Goal: Transaction & Acquisition: Purchase product/service

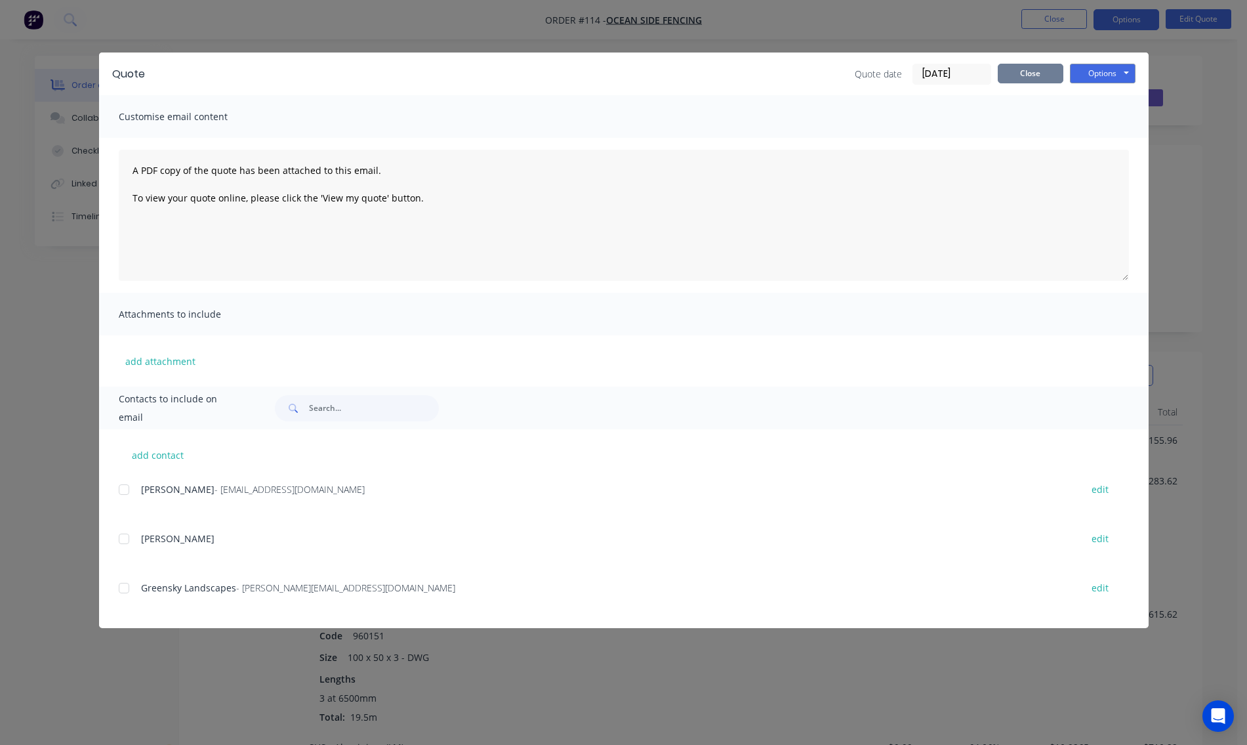
click at [1037, 78] on button "Close" at bounding box center [1031, 74] width 66 height 20
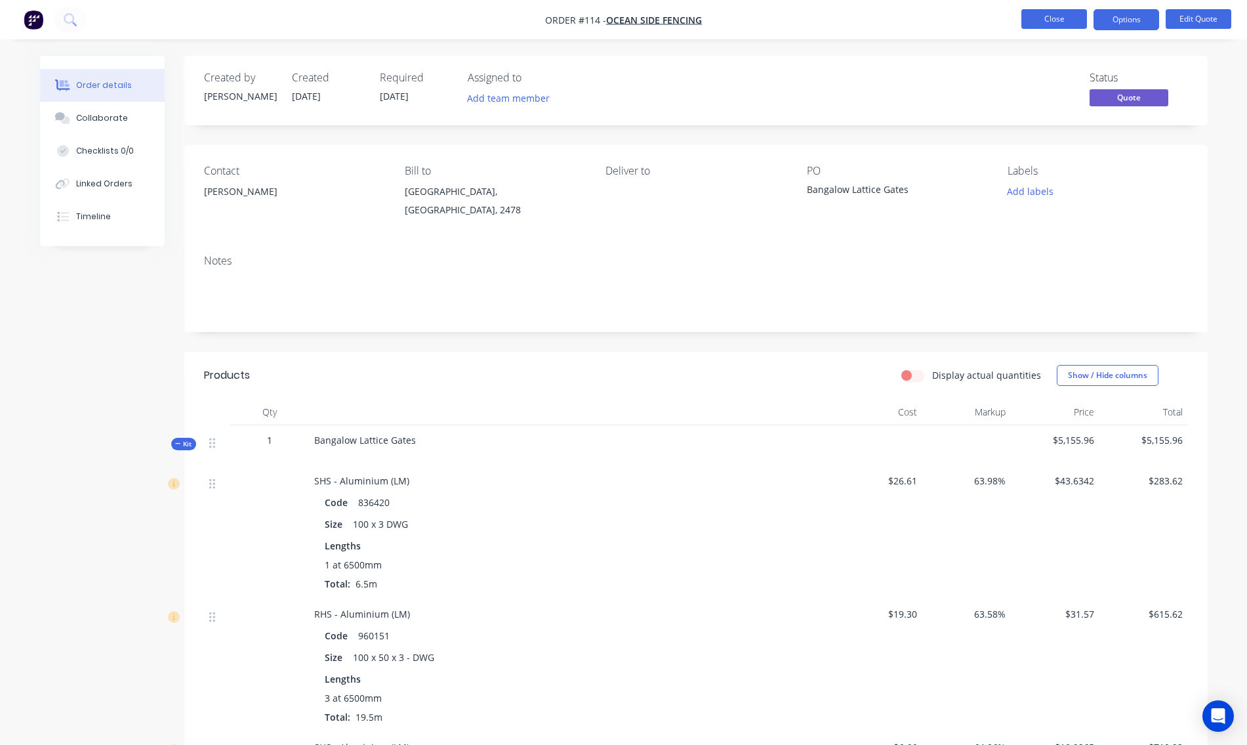
click at [1051, 19] on button "Close" at bounding box center [1055, 19] width 66 height 20
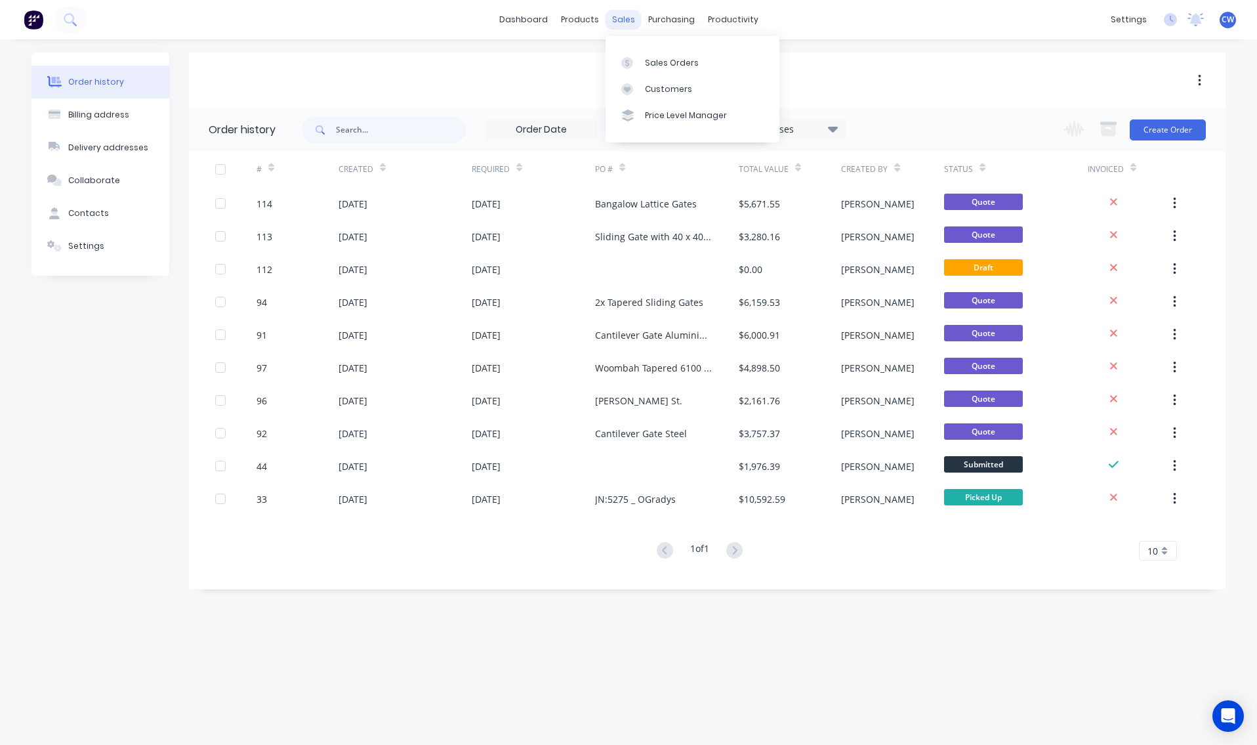
click at [626, 24] on div "sales" at bounding box center [624, 20] width 36 height 20
click at [668, 65] on div "Sales Orders" at bounding box center [672, 63] width 54 height 12
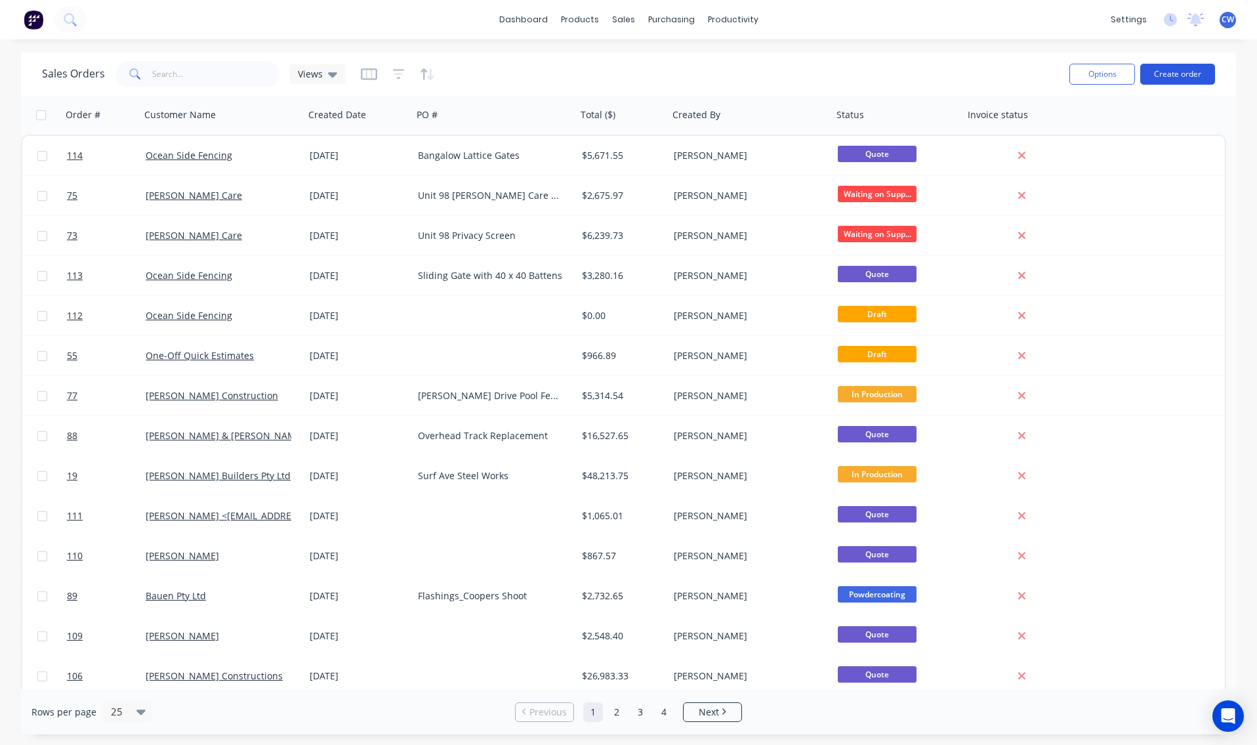
click at [1179, 76] on button "Create order" at bounding box center [1177, 74] width 75 height 21
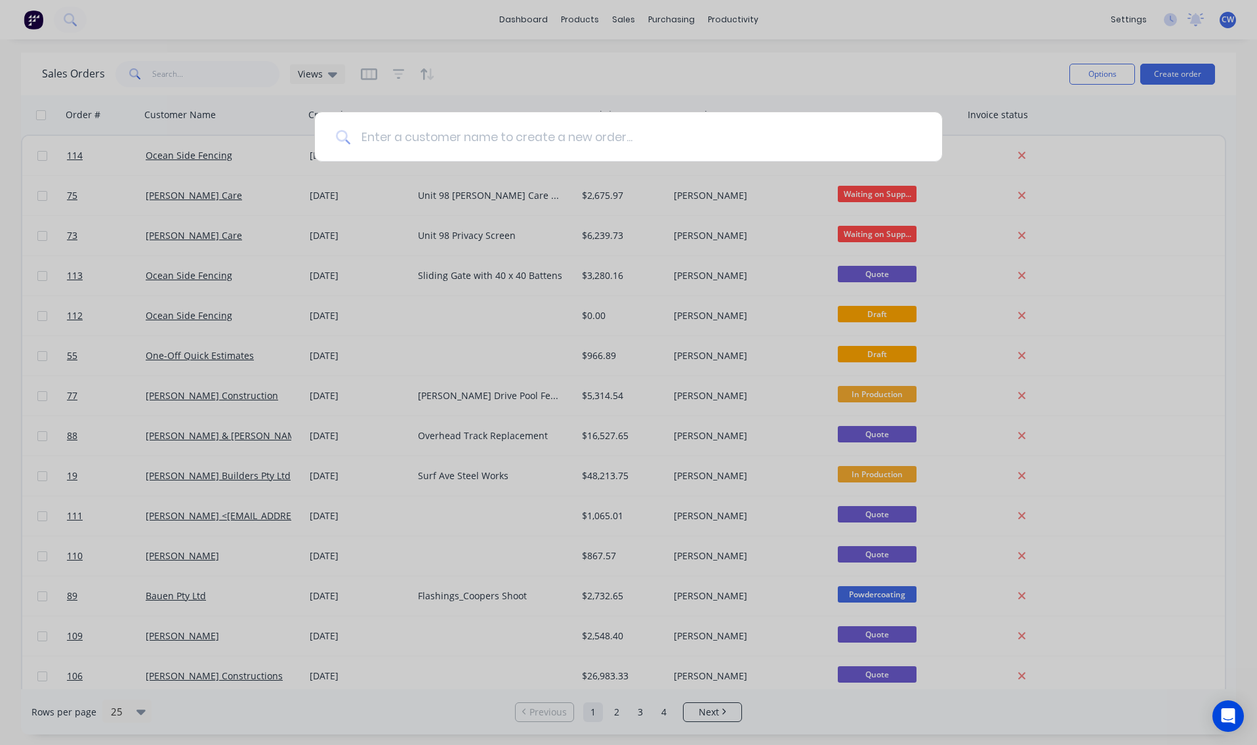
click at [416, 144] on input at bounding box center [635, 136] width 571 height 49
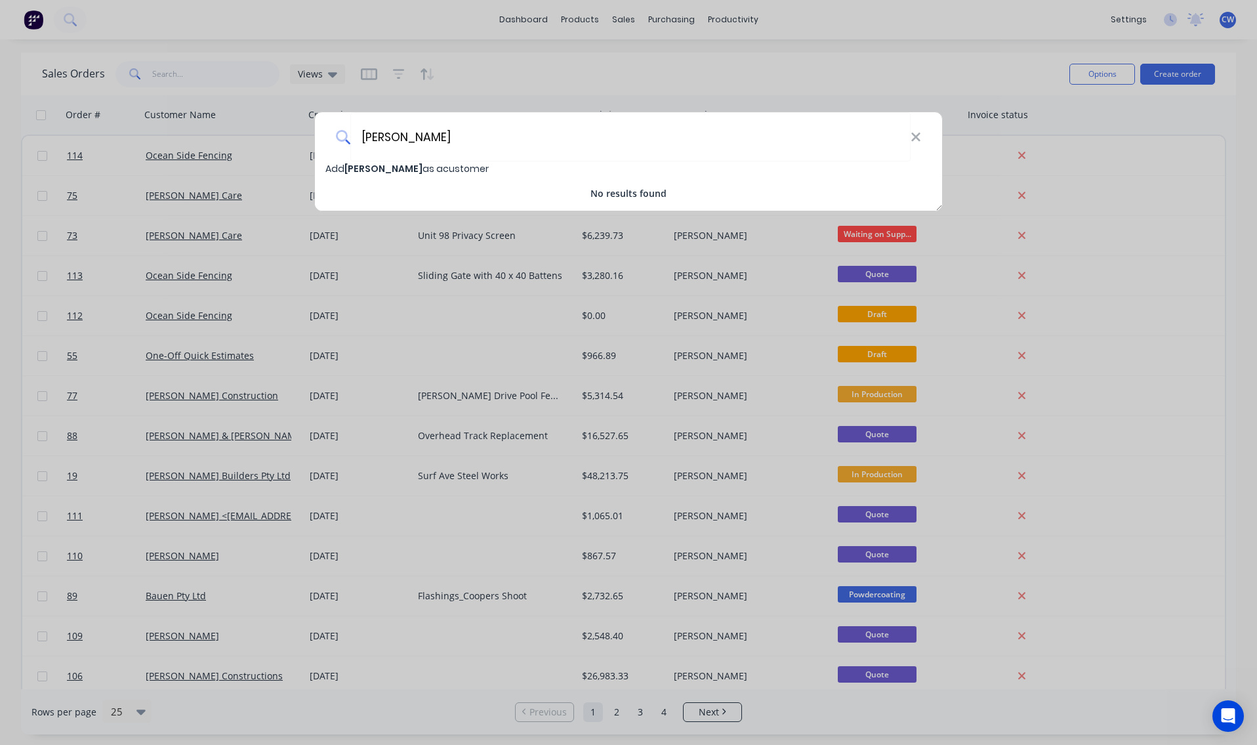
type input "[PERSON_NAME]"
click at [381, 171] on span "[PERSON_NAME]" at bounding box center [383, 168] width 78 height 13
select select "AU"
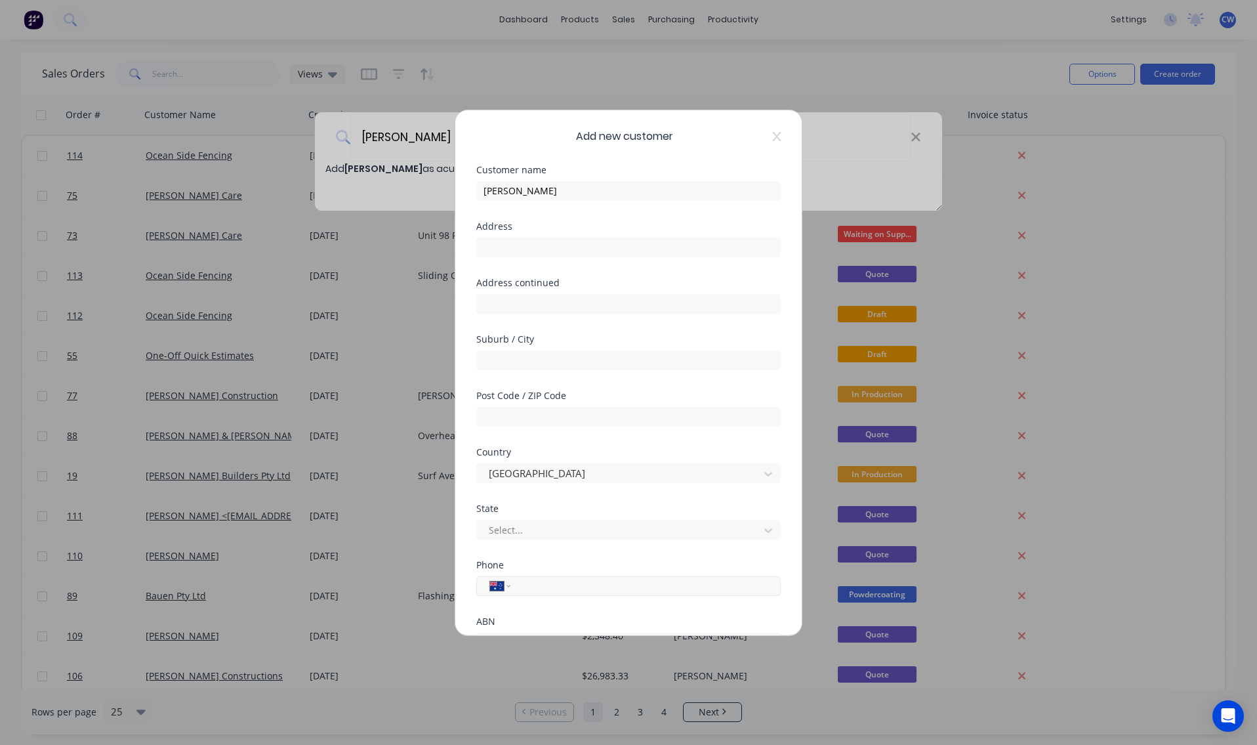
click at [518, 585] on div "International [GEOGRAPHIC_DATA] [GEOGRAPHIC_DATA] [GEOGRAPHIC_DATA] [GEOGRAPHIC…" at bounding box center [628, 586] width 304 height 20
click at [526, 579] on input "tel" at bounding box center [643, 585] width 247 height 15
type input "0437 771 763"
click at [493, 253] on input "text" at bounding box center [628, 248] width 304 height 20
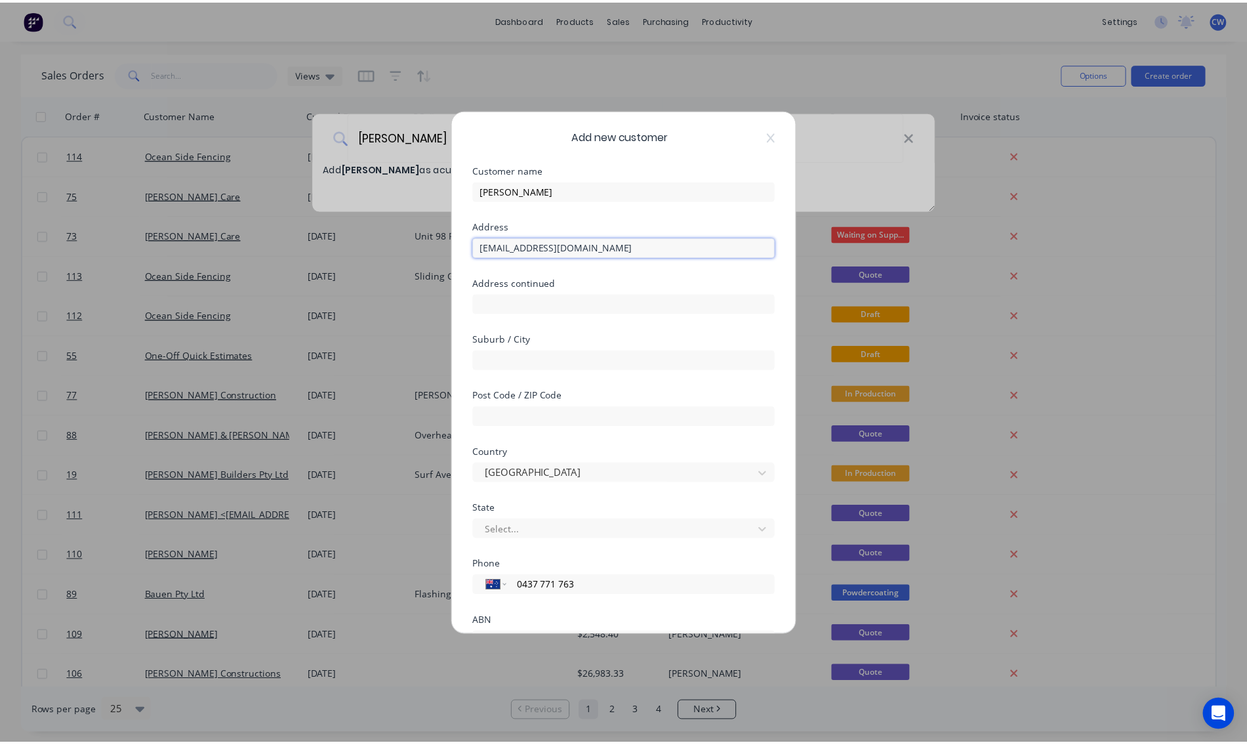
scroll to position [98, 0]
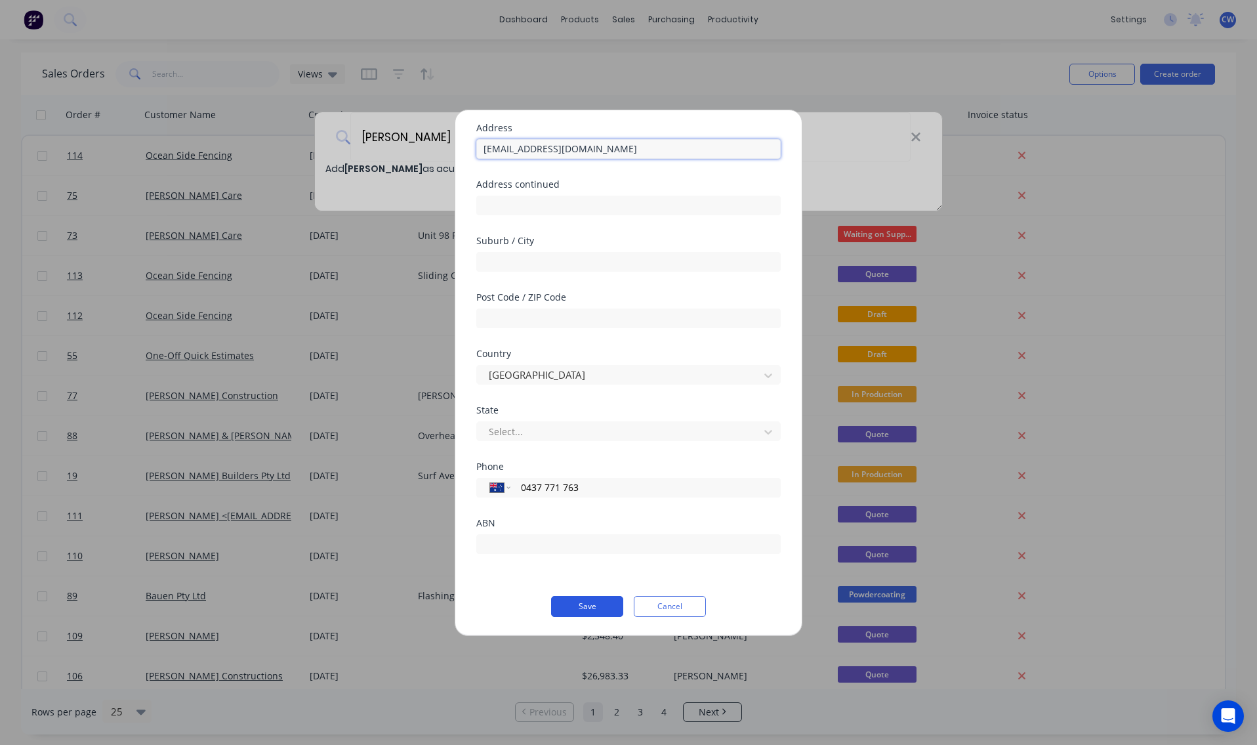
type input "[EMAIL_ADDRESS][DOMAIN_NAME]"
click at [587, 609] on button "Save" at bounding box center [587, 606] width 72 height 21
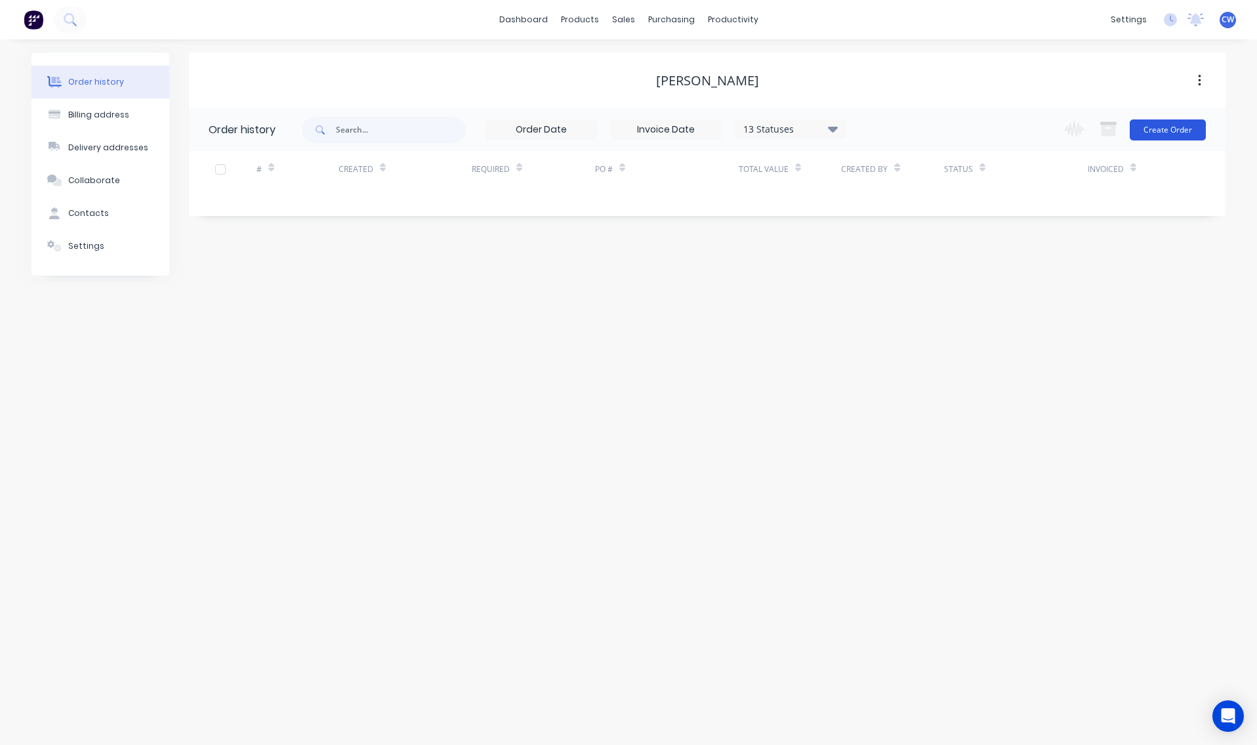
click at [1161, 133] on button "Create Order" at bounding box center [1168, 129] width 76 height 21
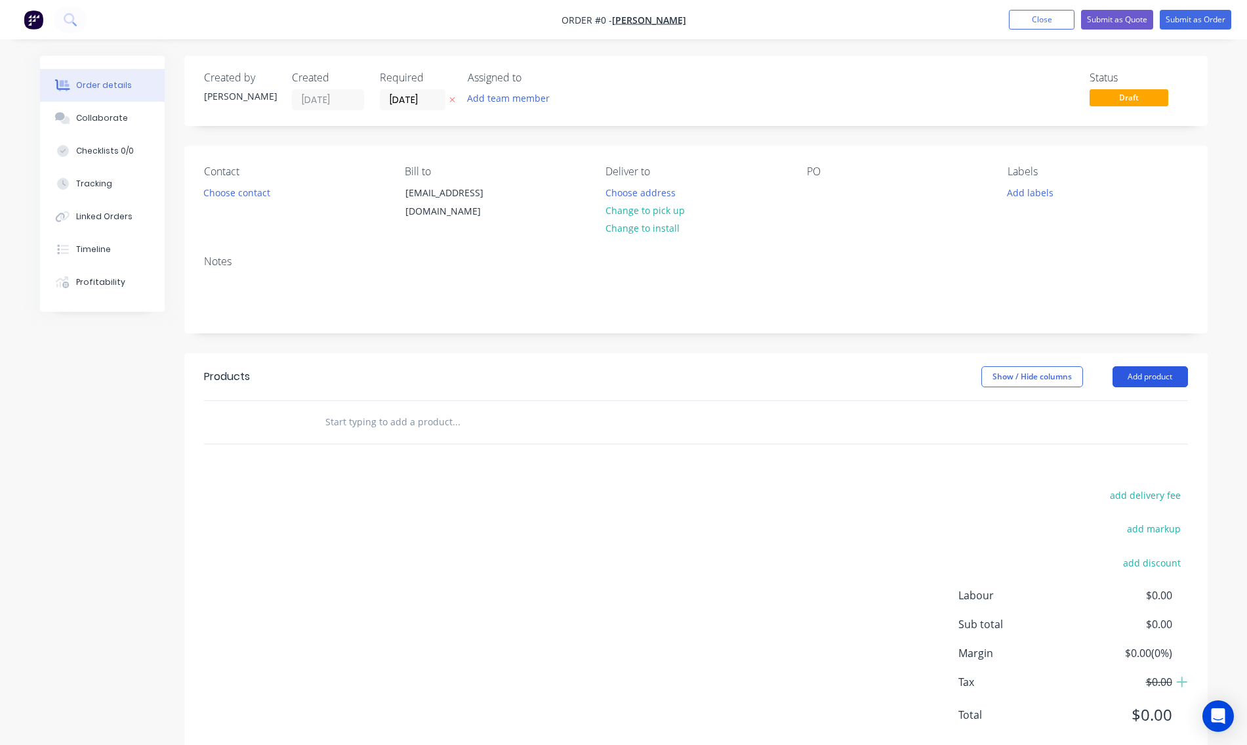
click at [1153, 373] on button "Add product" at bounding box center [1150, 376] width 75 height 21
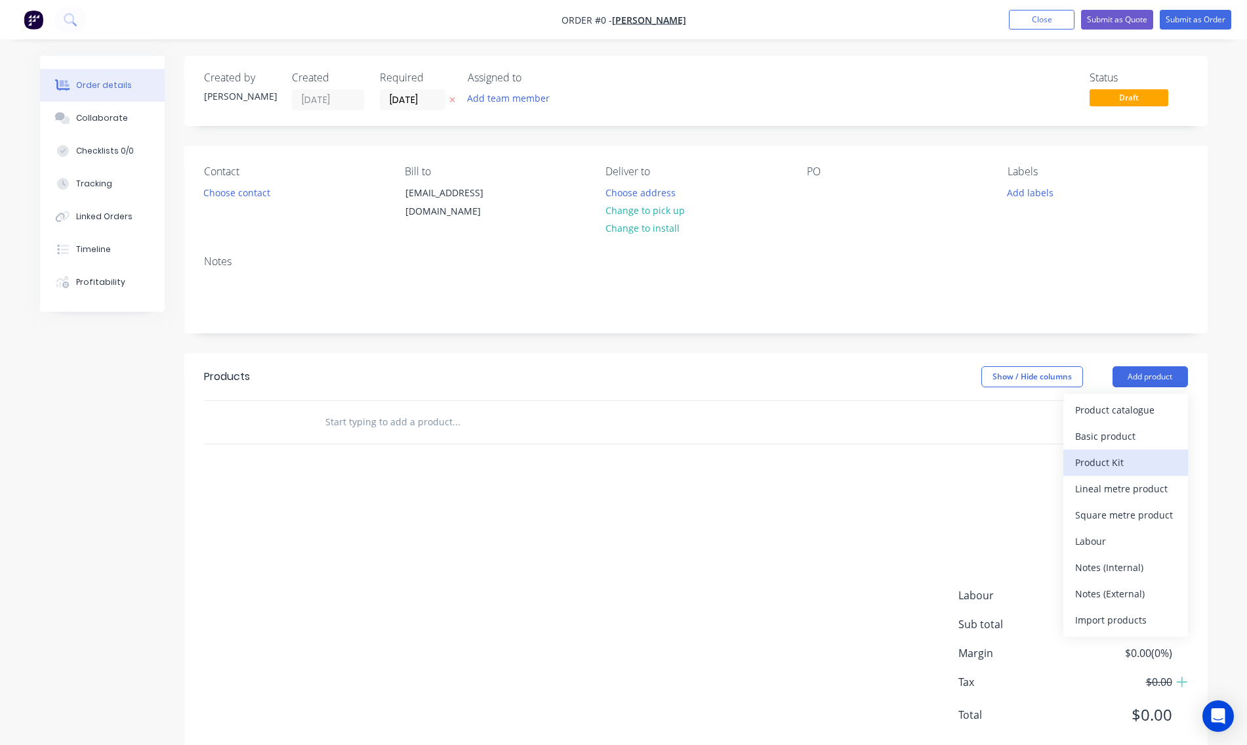
click at [1108, 461] on div "Product Kit" at bounding box center [1125, 462] width 101 height 19
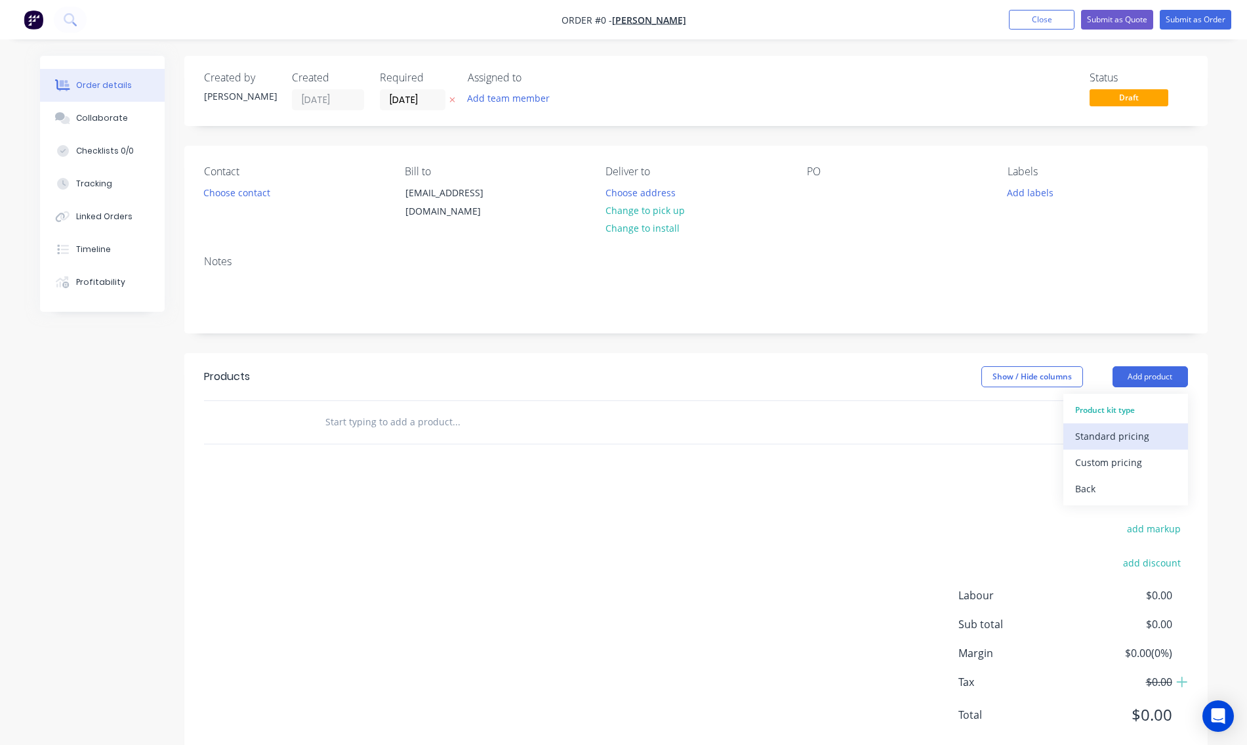
click at [1108, 430] on div "Standard pricing" at bounding box center [1125, 436] width 101 height 19
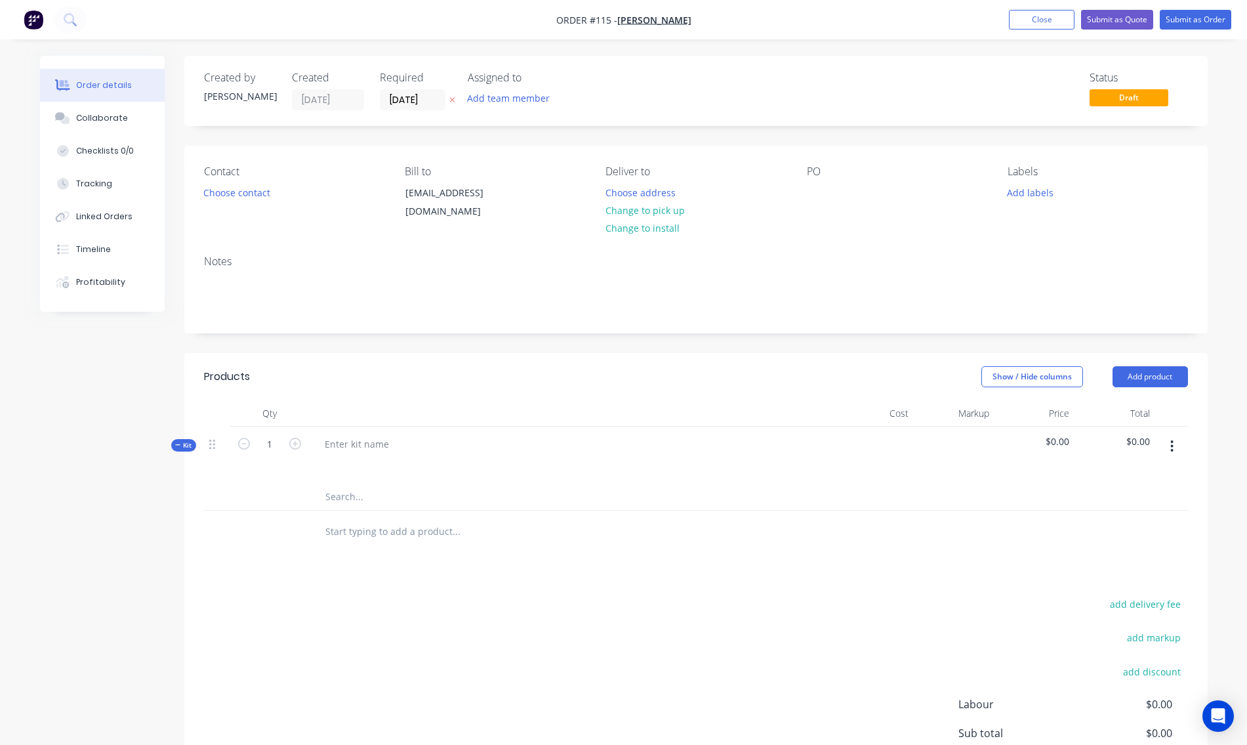
scroll to position [143, 0]
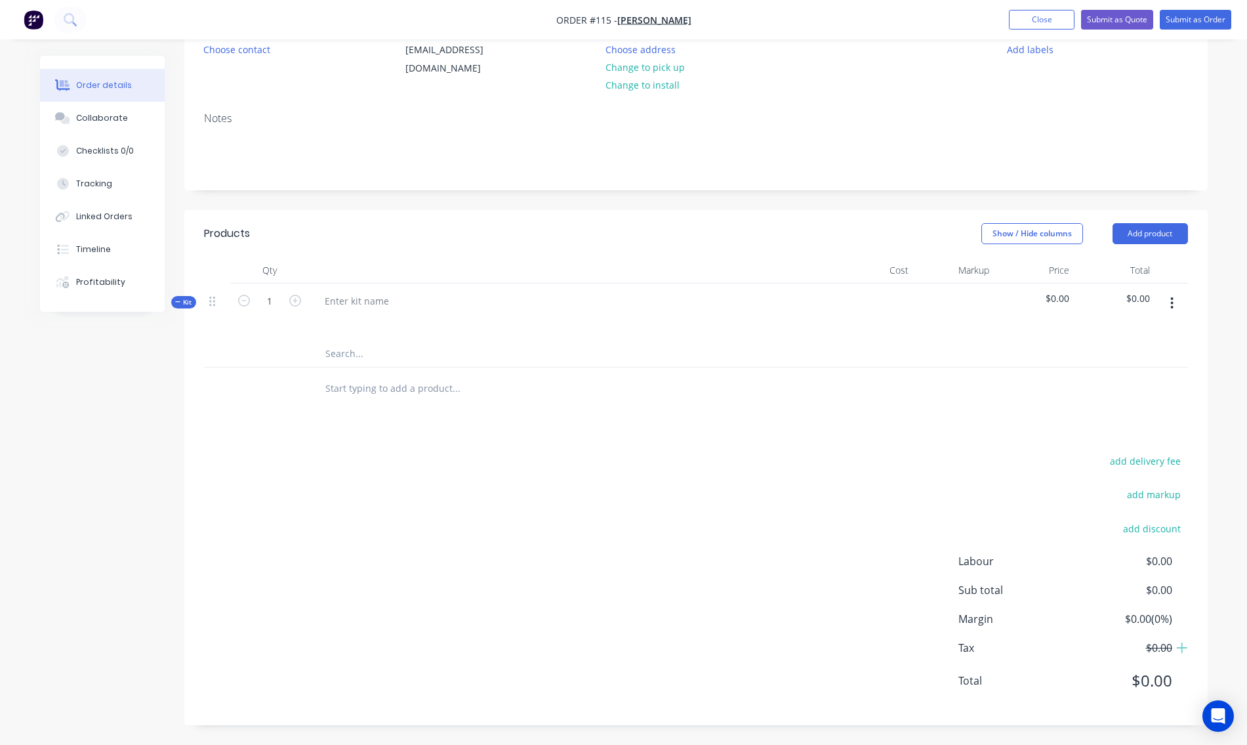
click at [1172, 302] on icon "button" at bounding box center [1172, 303] width 3 height 12
click at [1129, 367] on div "Add product to kit" at bounding box center [1125, 363] width 101 height 19
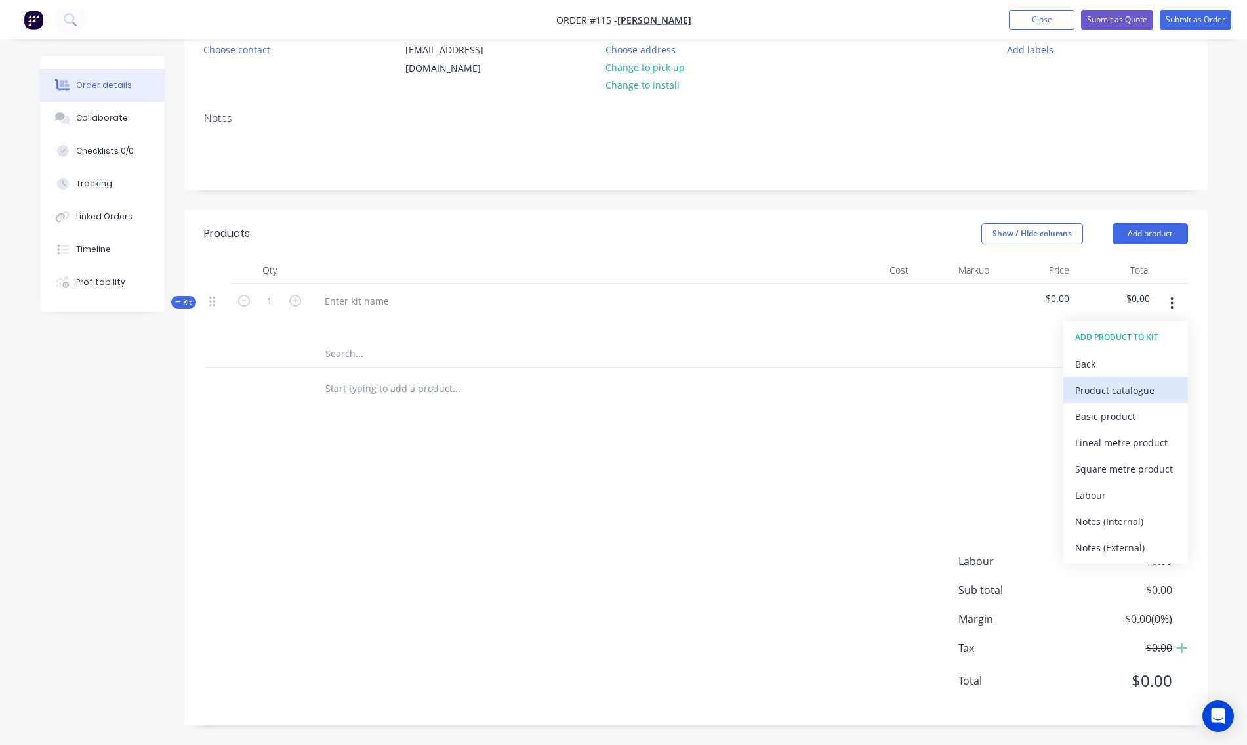
click at [1105, 390] on div "Product catalogue" at bounding box center [1125, 390] width 101 height 19
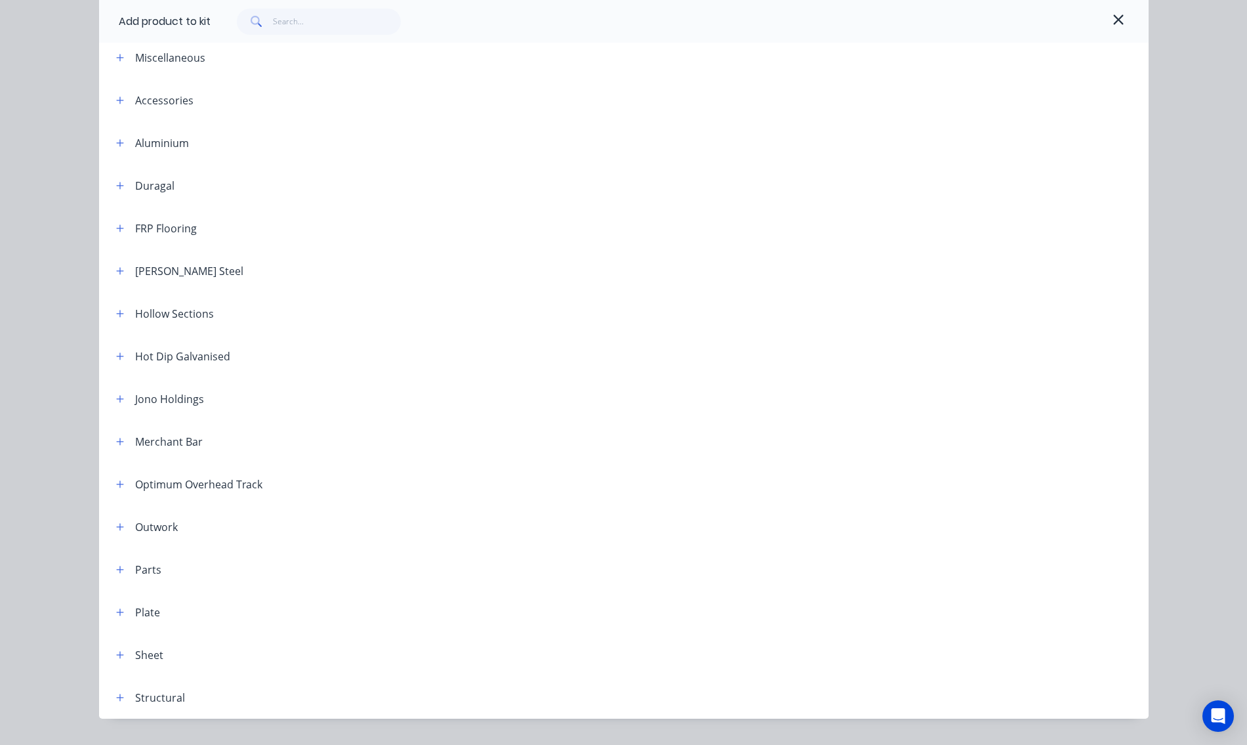
scroll to position [0, 0]
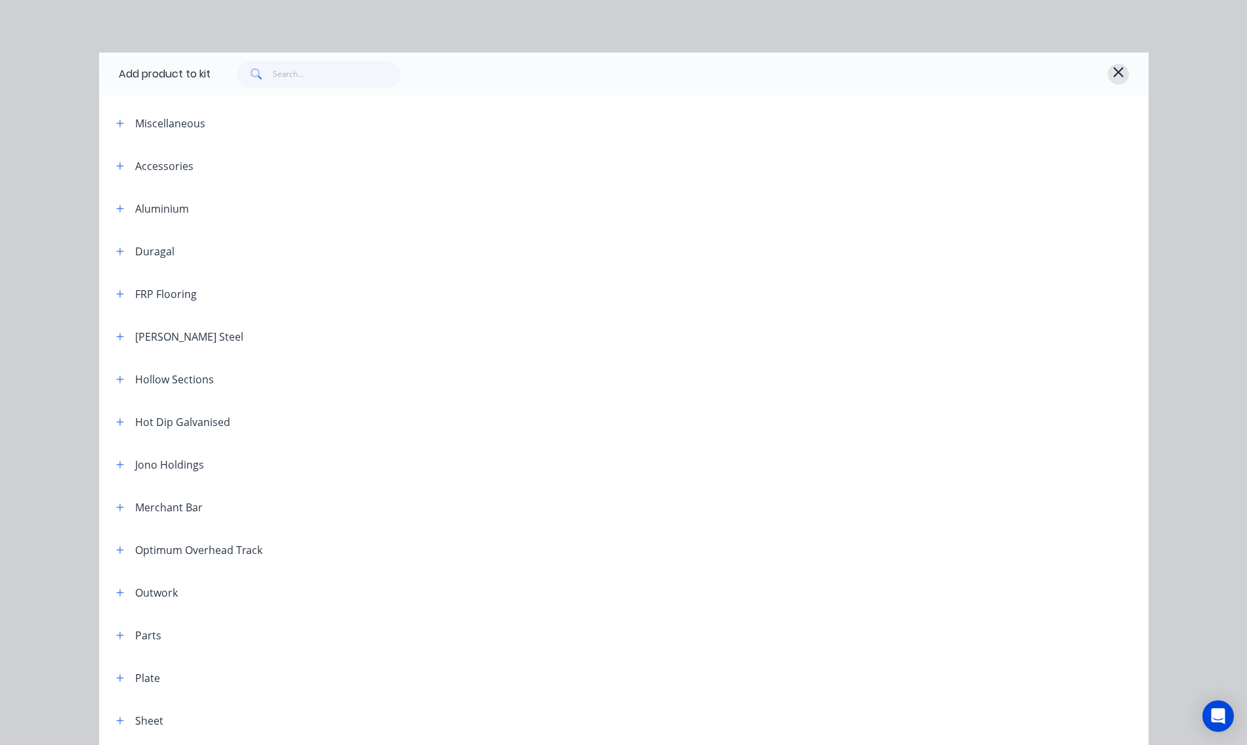
click at [1113, 71] on icon "button" at bounding box center [1119, 72] width 12 height 16
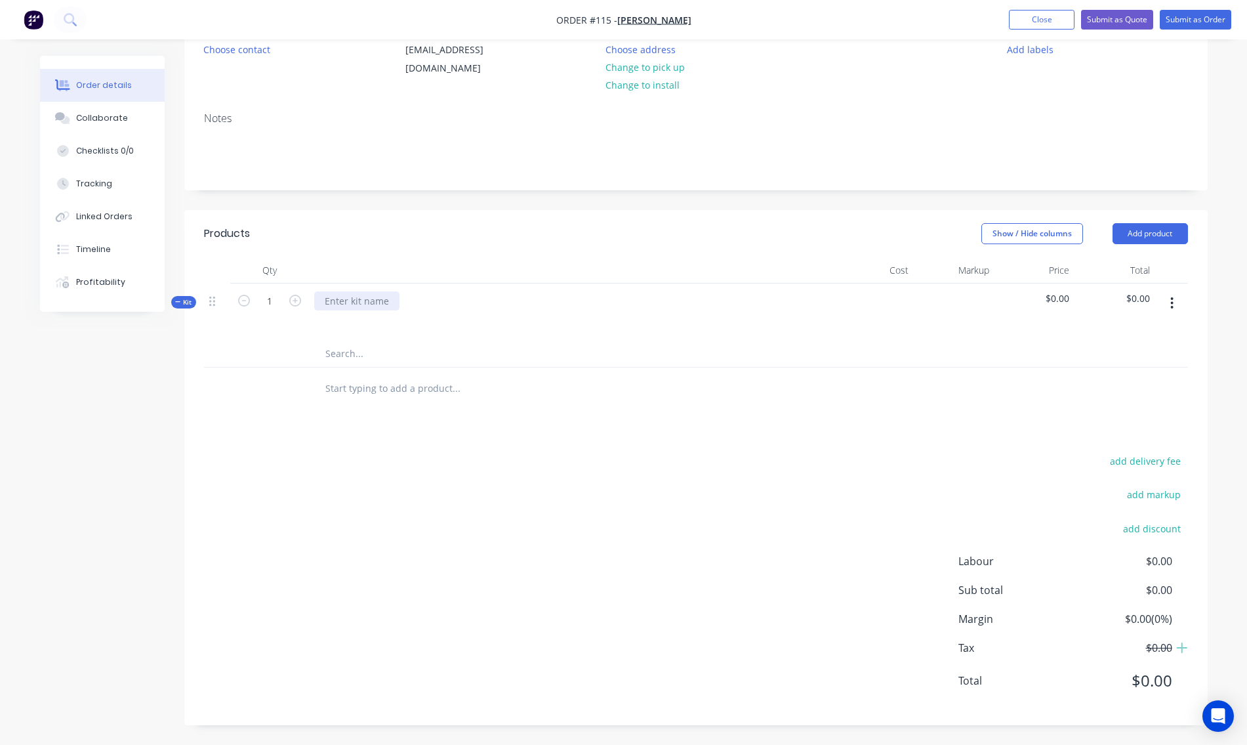
click at [354, 297] on div at bounding box center [356, 300] width 85 height 19
click at [395, 398] on input "text" at bounding box center [456, 388] width 262 height 26
click at [371, 393] on input "38 x 1.6 316 mirror round tube" at bounding box center [456, 388] width 262 height 26
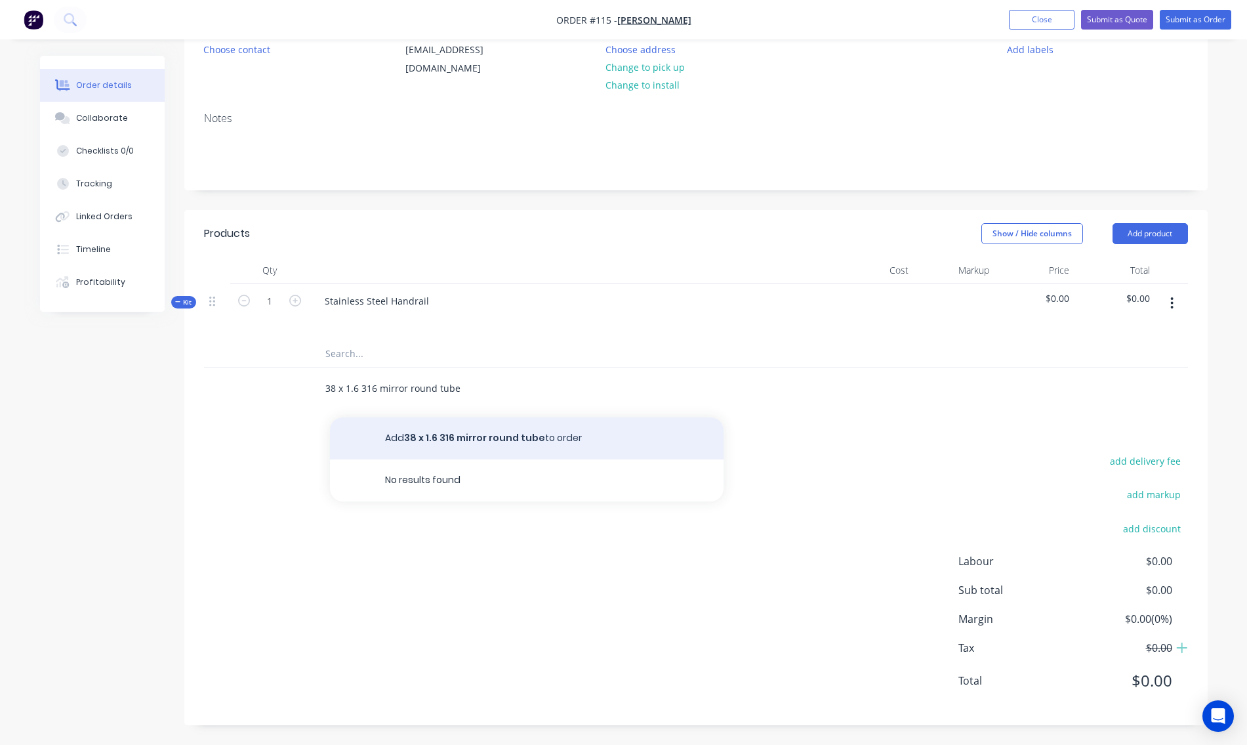
type input "38 x 1.6 316 mirror round tube"
click at [469, 441] on button "Add 38 x 1.6 316 mirror round tube to order" at bounding box center [527, 438] width 394 height 42
